Goal: Subscribe to service/newsletter

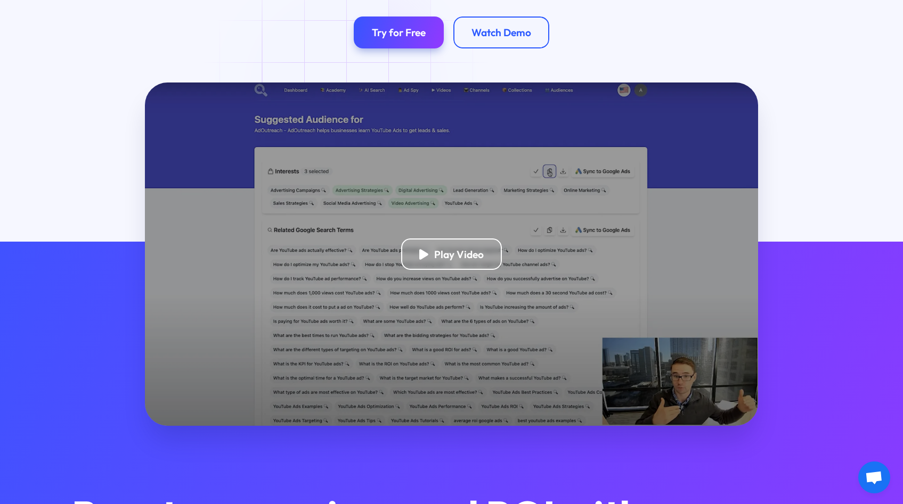
scroll to position [254, 0]
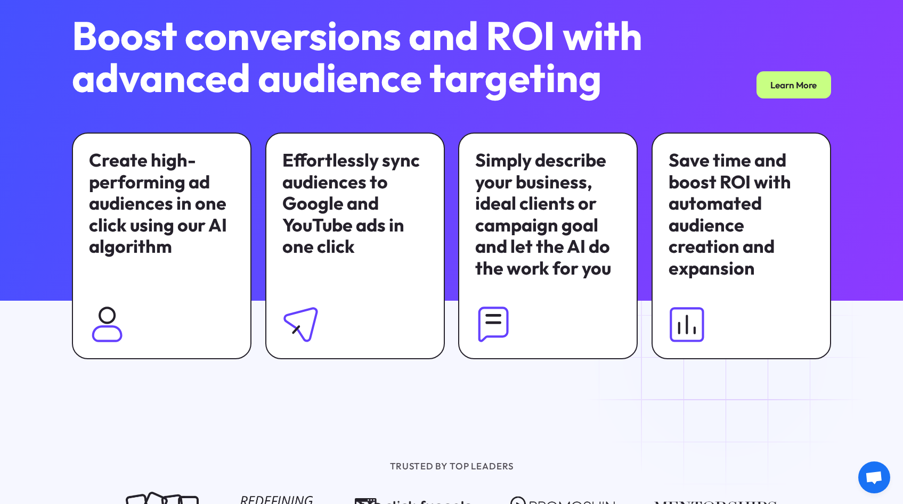
click at [259, 168] on div "Create high-performing ad audiences in one click using our AI algorithm Effortl…" at bounding box center [451, 246] width 759 height 227
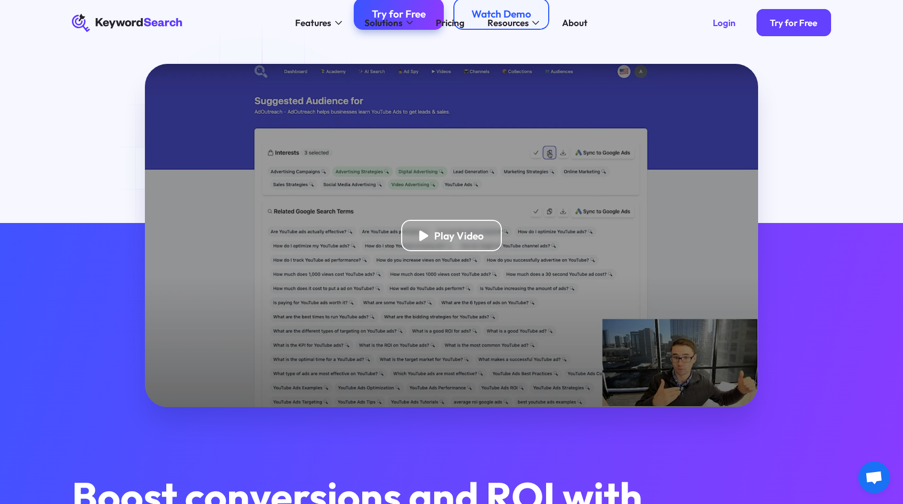
scroll to position [0, 0]
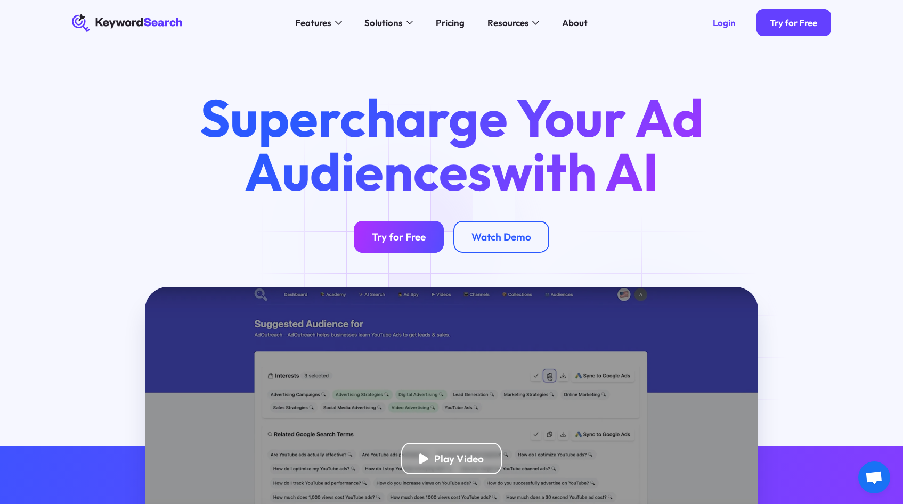
click at [404, 245] on link "Try for Free" at bounding box center [399, 237] width 90 height 32
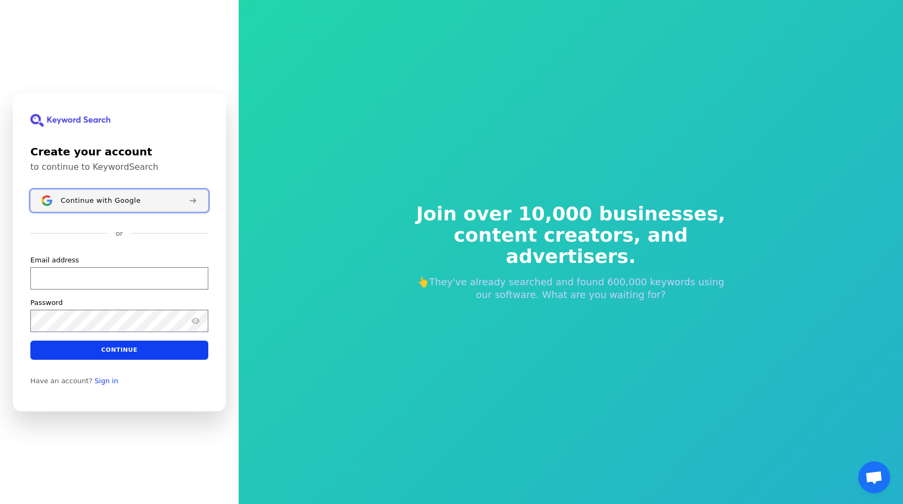
click at [108, 191] on button "Continue with Google" at bounding box center [119, 201] width 178 height 22
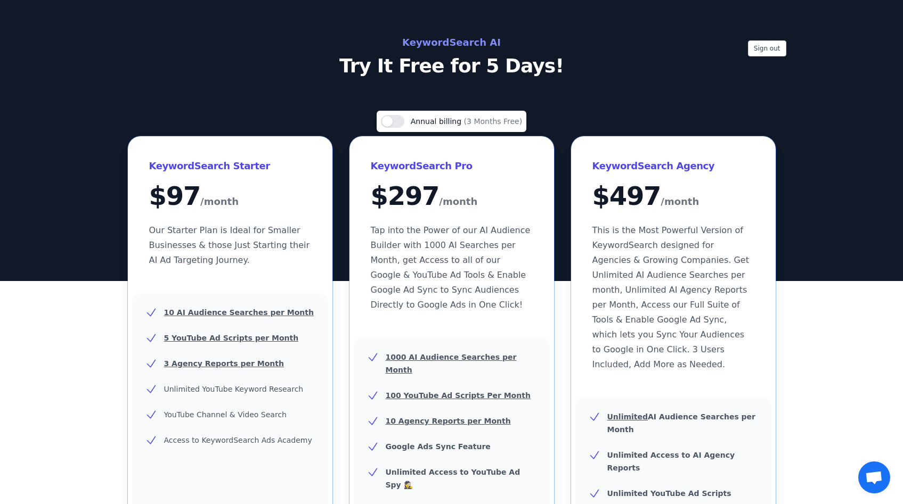
click at [345, 166] on div "KeywordSearch Starter $ 97 /month Our Starter Plan is Ideal for Smaller Busines…" at bounding box center [452, 467] width 648 height 662
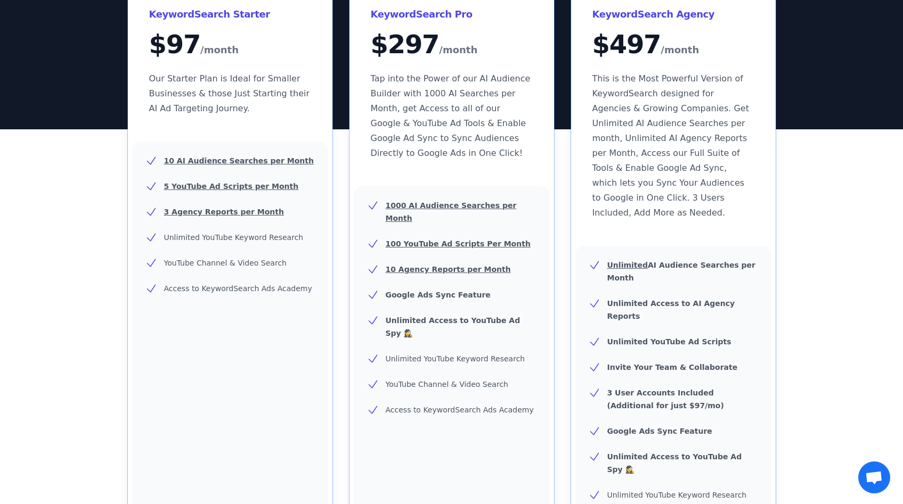
scroll to position [151, 0]
